Goal: Task Accomplishment & Management: Manage account settings

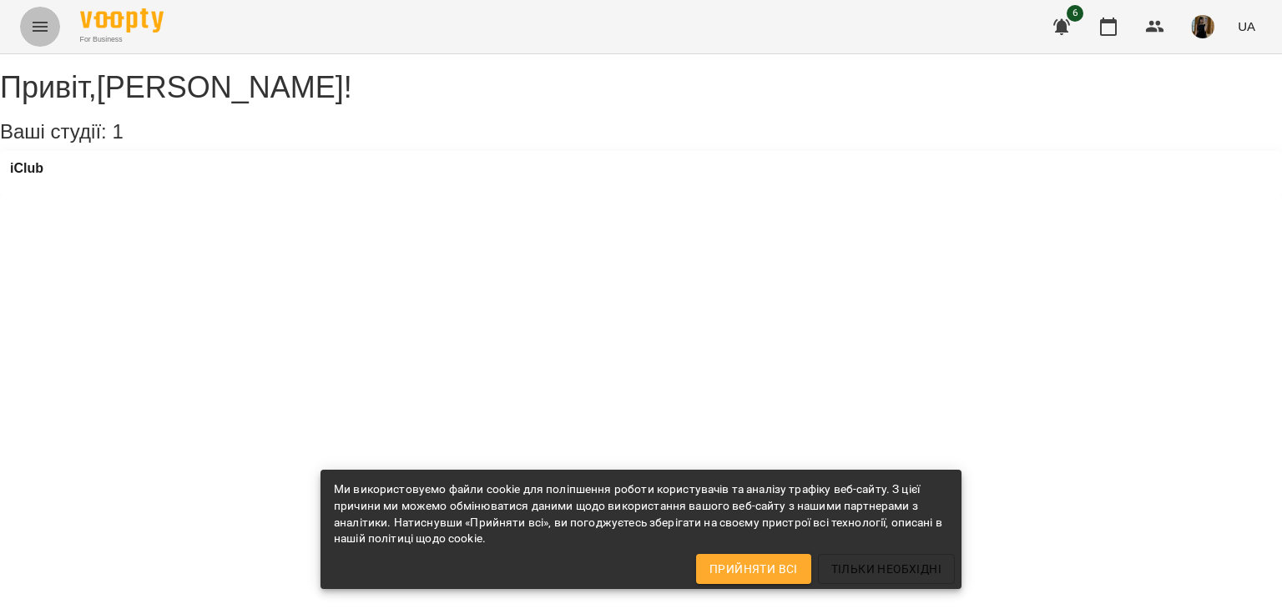
click at [41, 28] on icon "Menu" at bounding box center [40, 27] width 20 height 20
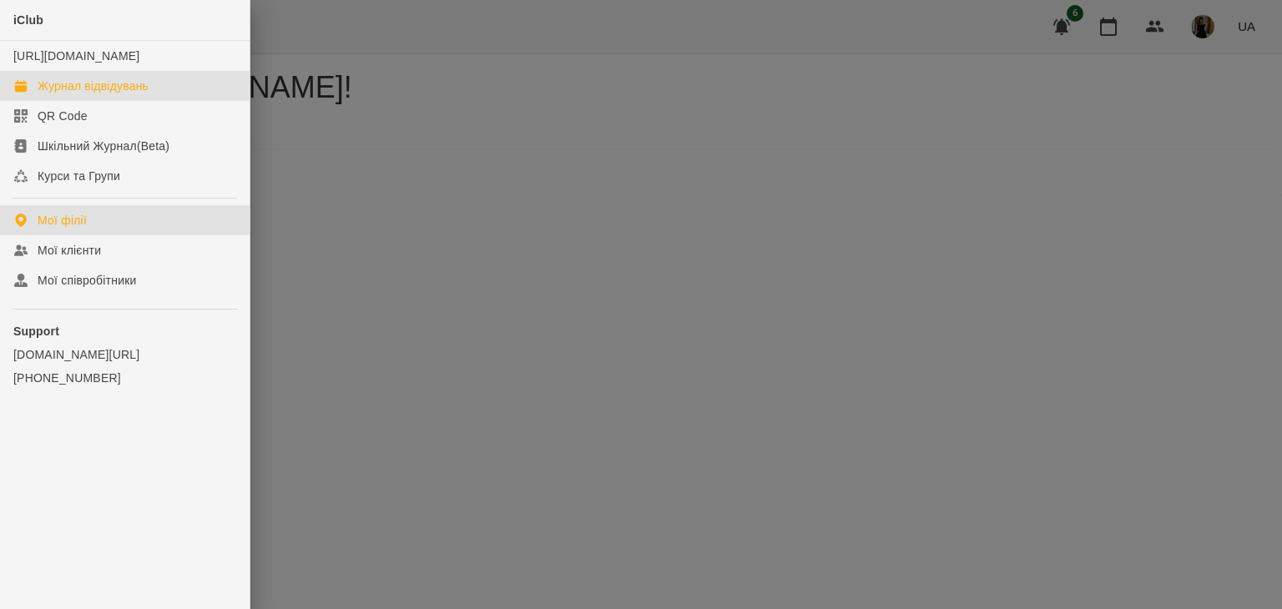
click at [88, 101] on link "Журнал відвідувань" at bounding box center [125, 86] width 250 height 30
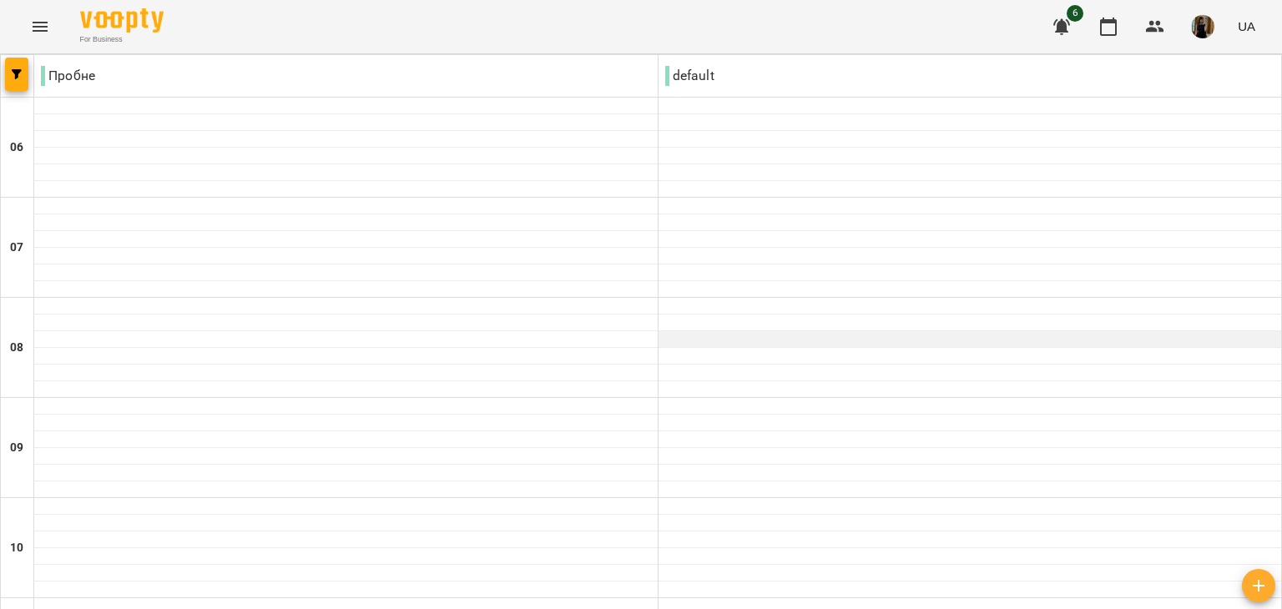
scroll to position [584, 0]
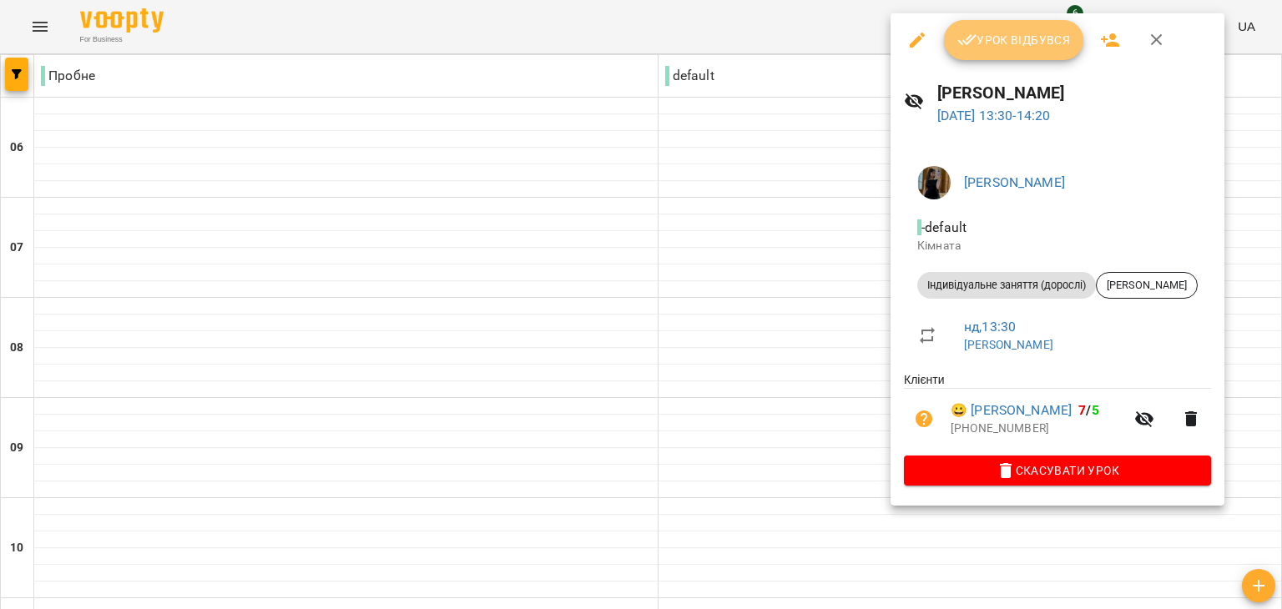
click at [1014, 50] on button "Урок відбувся" at bounding box center [1014, 40] width 140 height 40
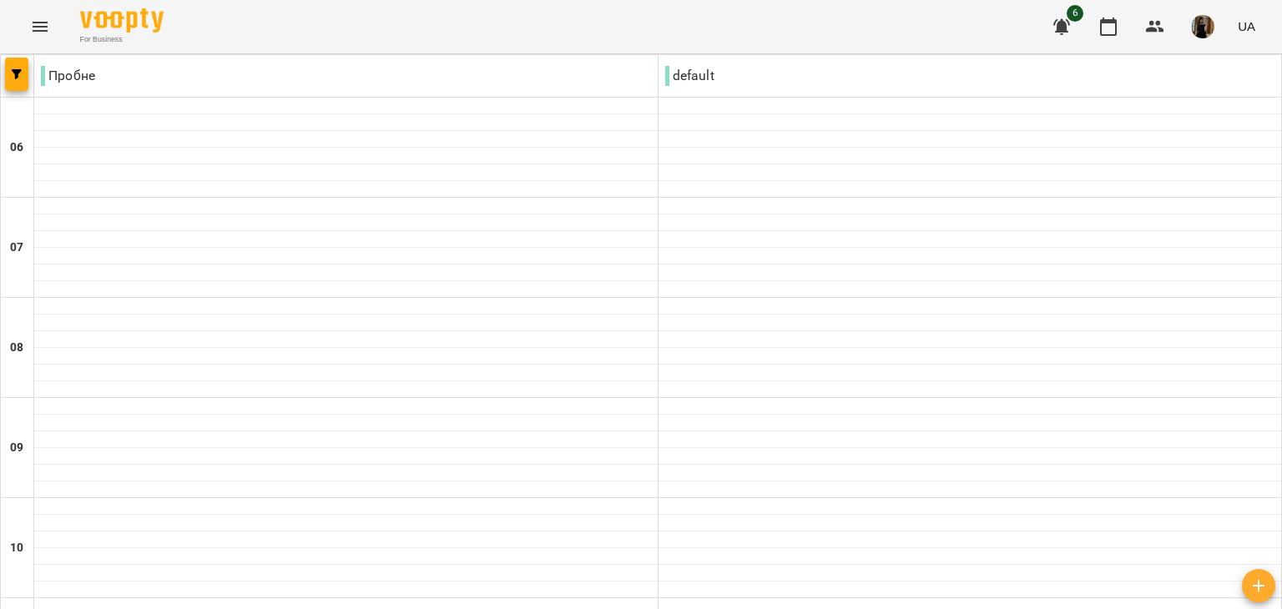
scroll to position [918, 0]
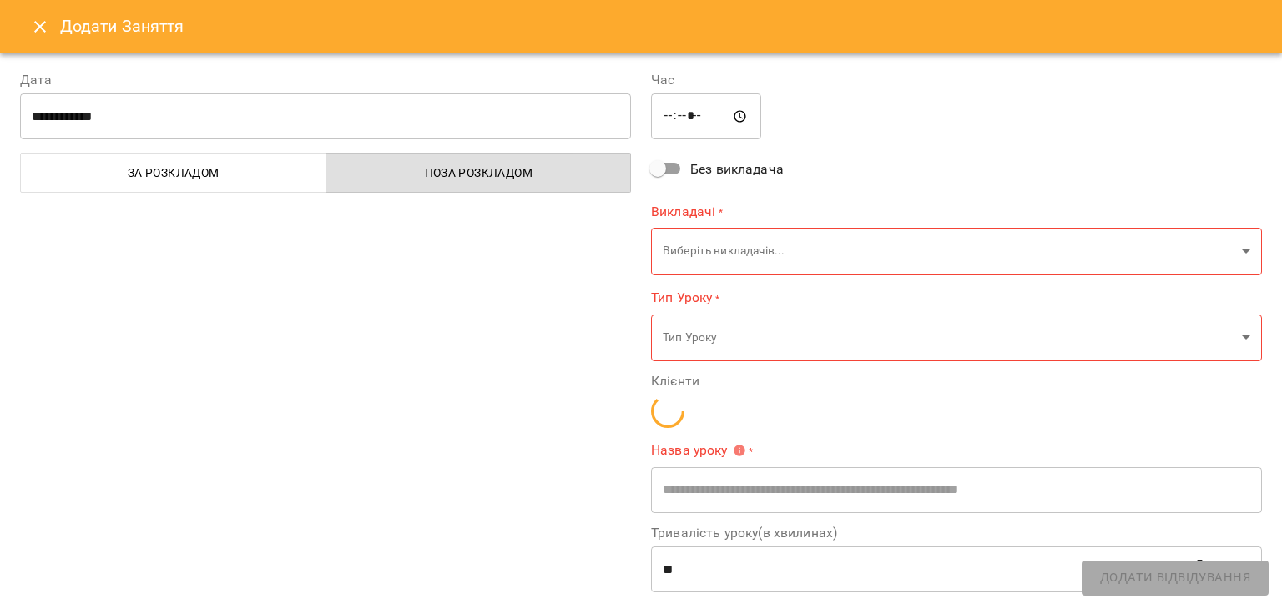
type input "**********"
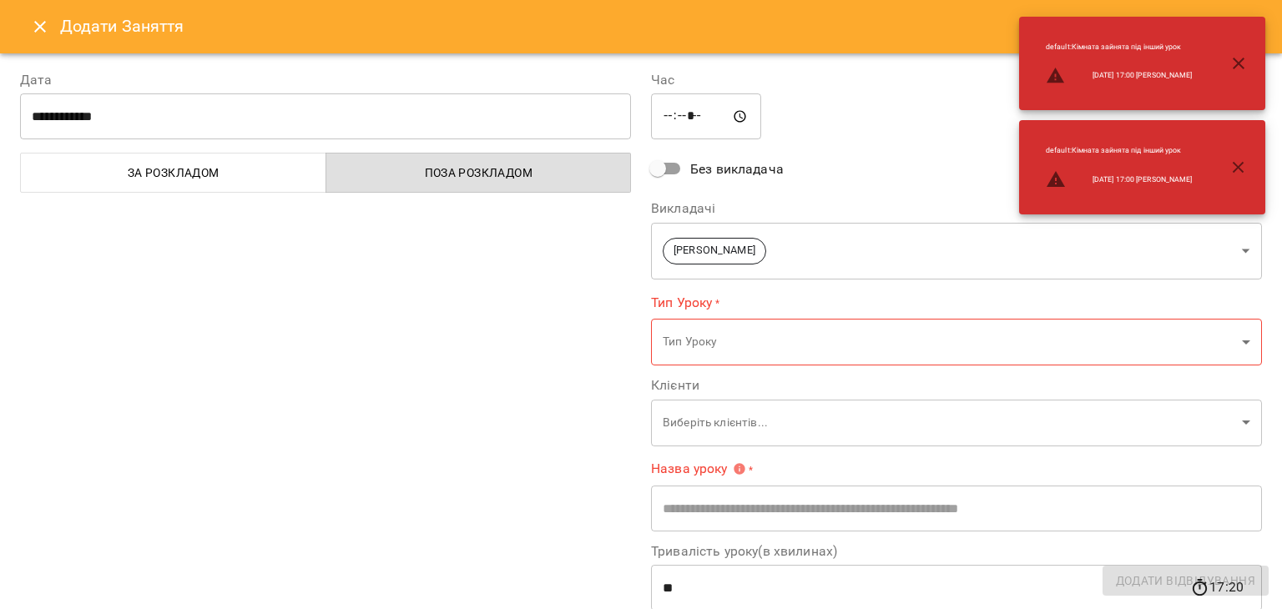
click at [33, 31] on icon "Close" at bounding box center [40, 27] width 20 height 20
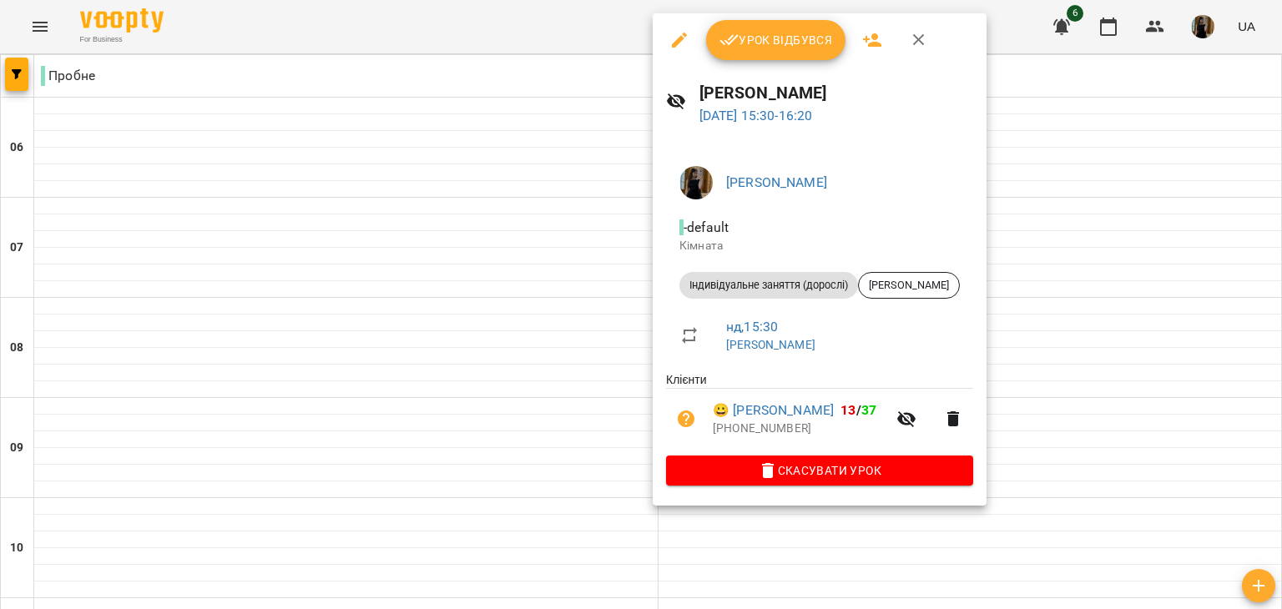
click at [788, 60] on div "Урок відбувся" at bounding box center [820, 39] width 334 height 53
click at [787, 51] on button "Урок відбувся" at bounding box center [776, 40] width 140 height 40
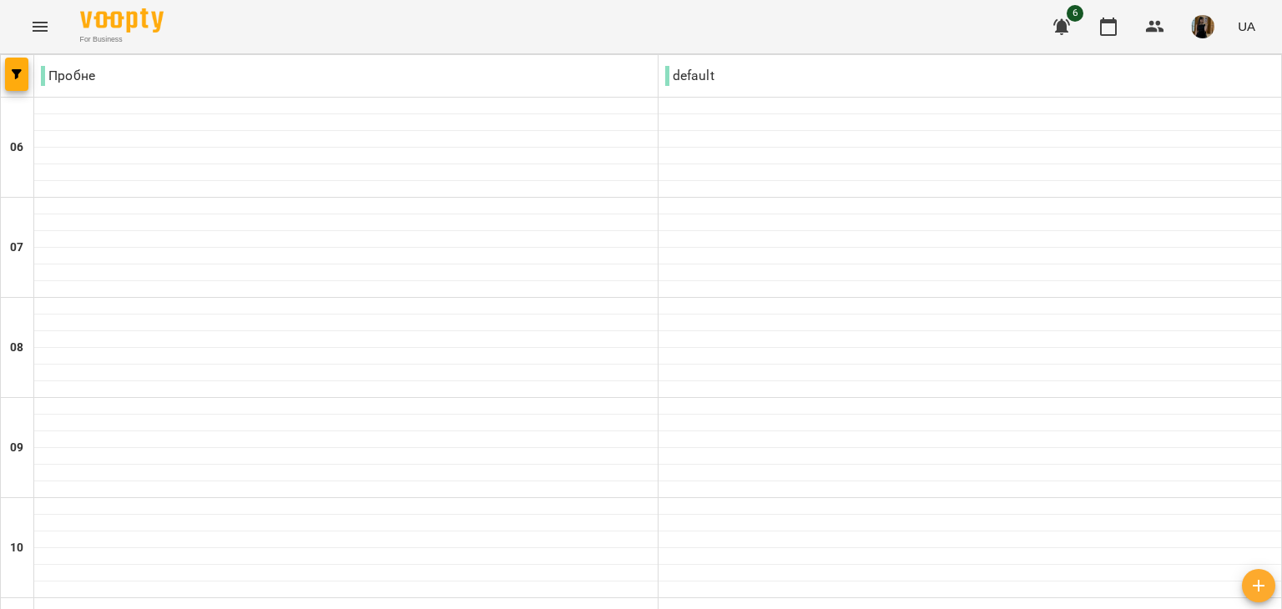
scroll to position [918, 0]
